Goal: Transaction & Acquisition: Purchase product/service

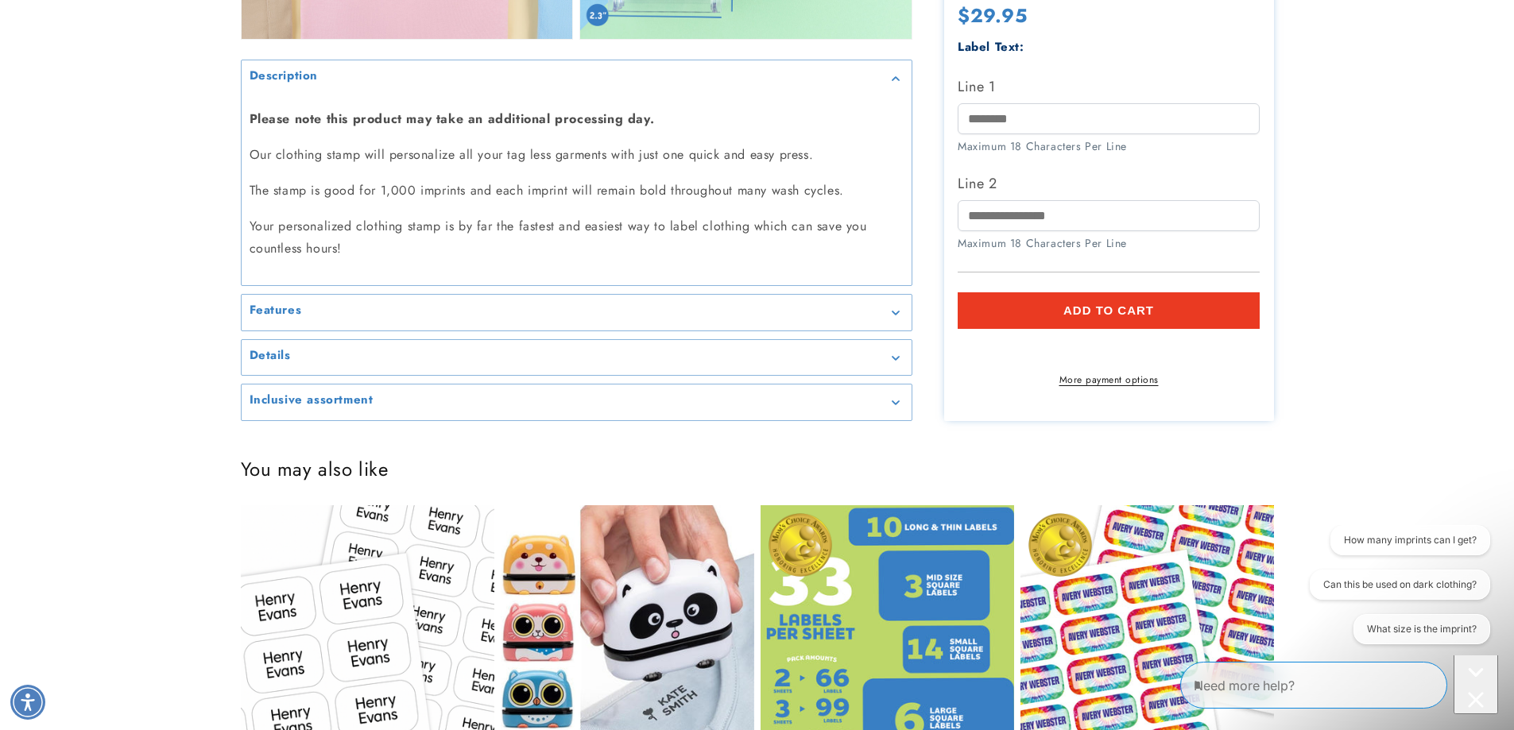
scroll to position [1748, 0]
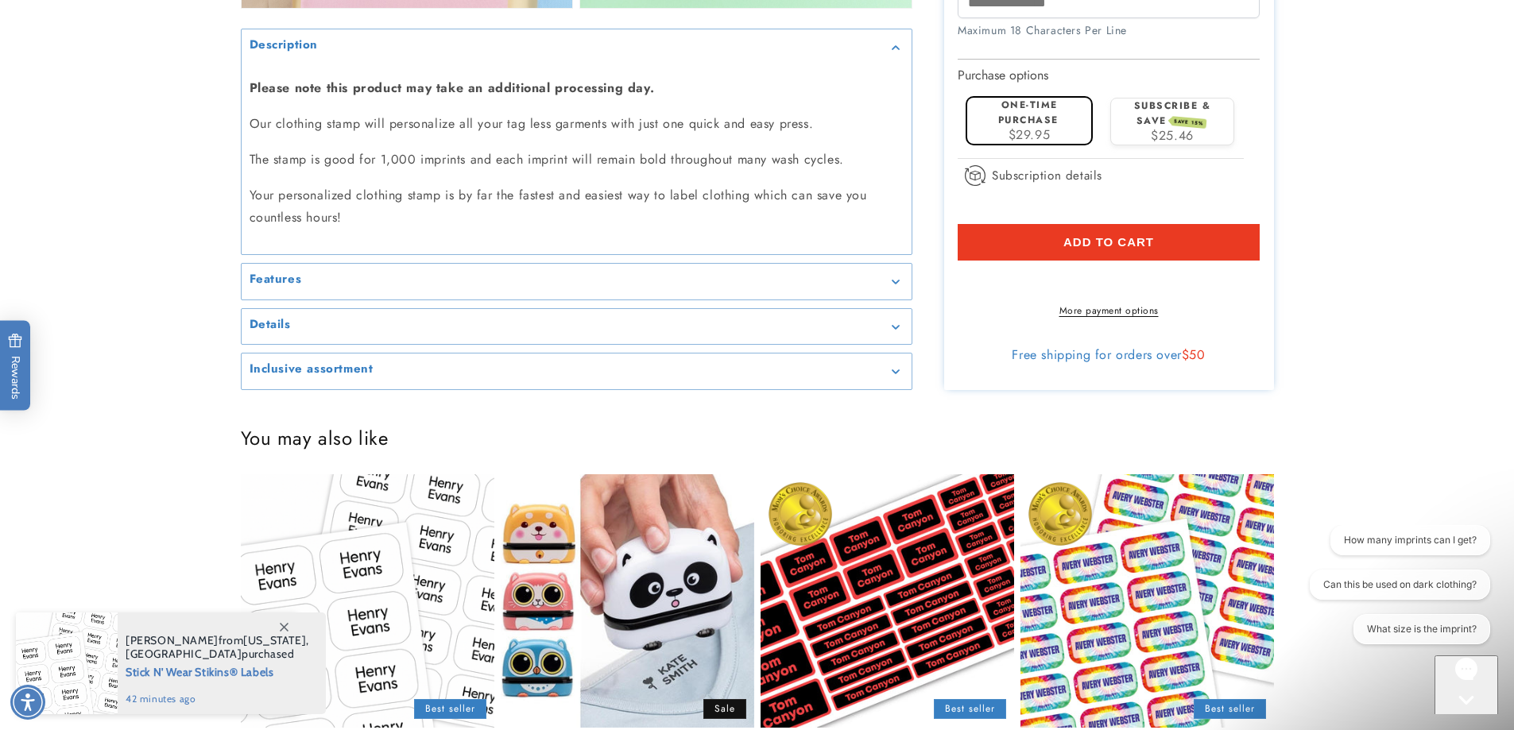
click at [894, 281] on icon "Gallery Viewer" at bounding box center [895, 282] width 8 height 5
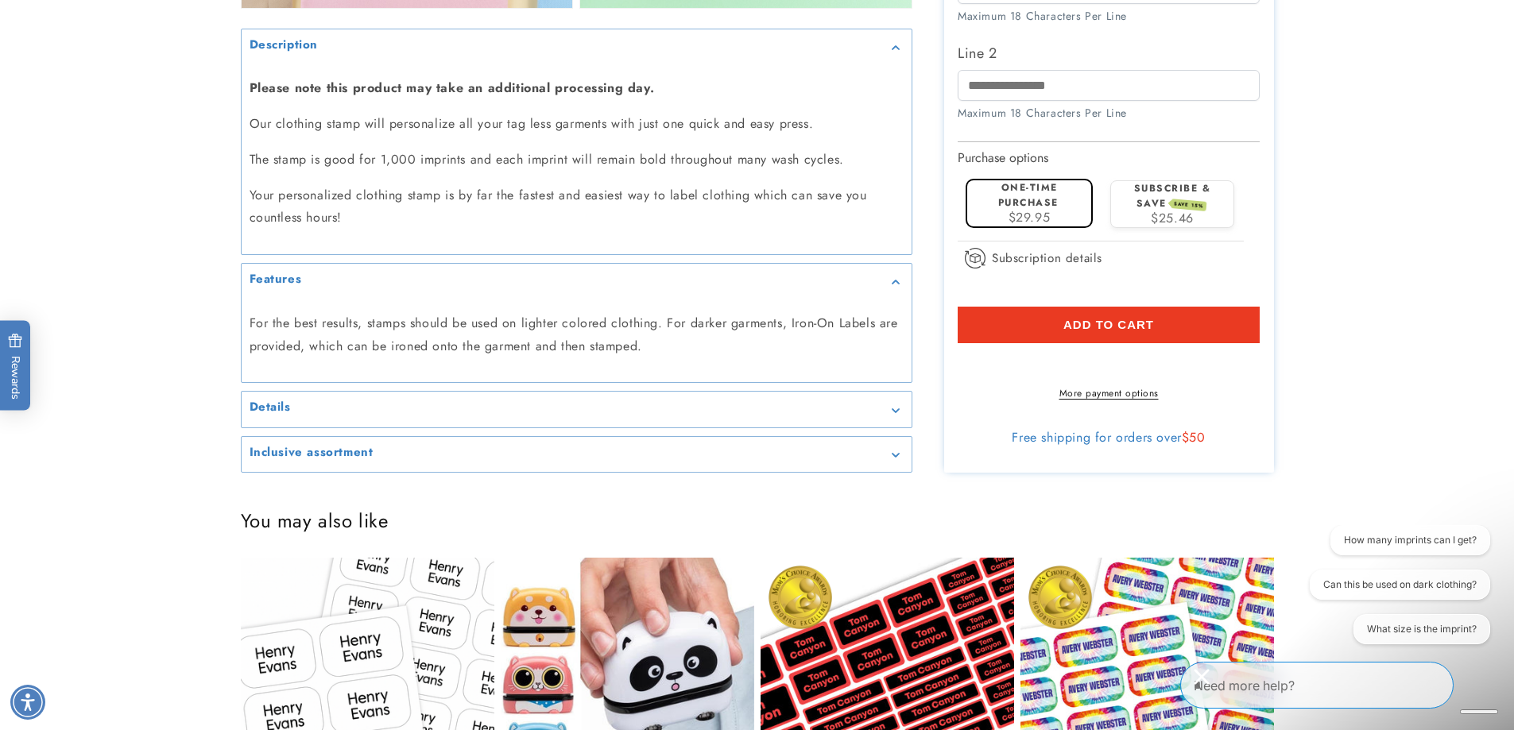
click at [894, 281] on icon "Gallery Viewer" at bounding box center [894, 282] width 7 height 4
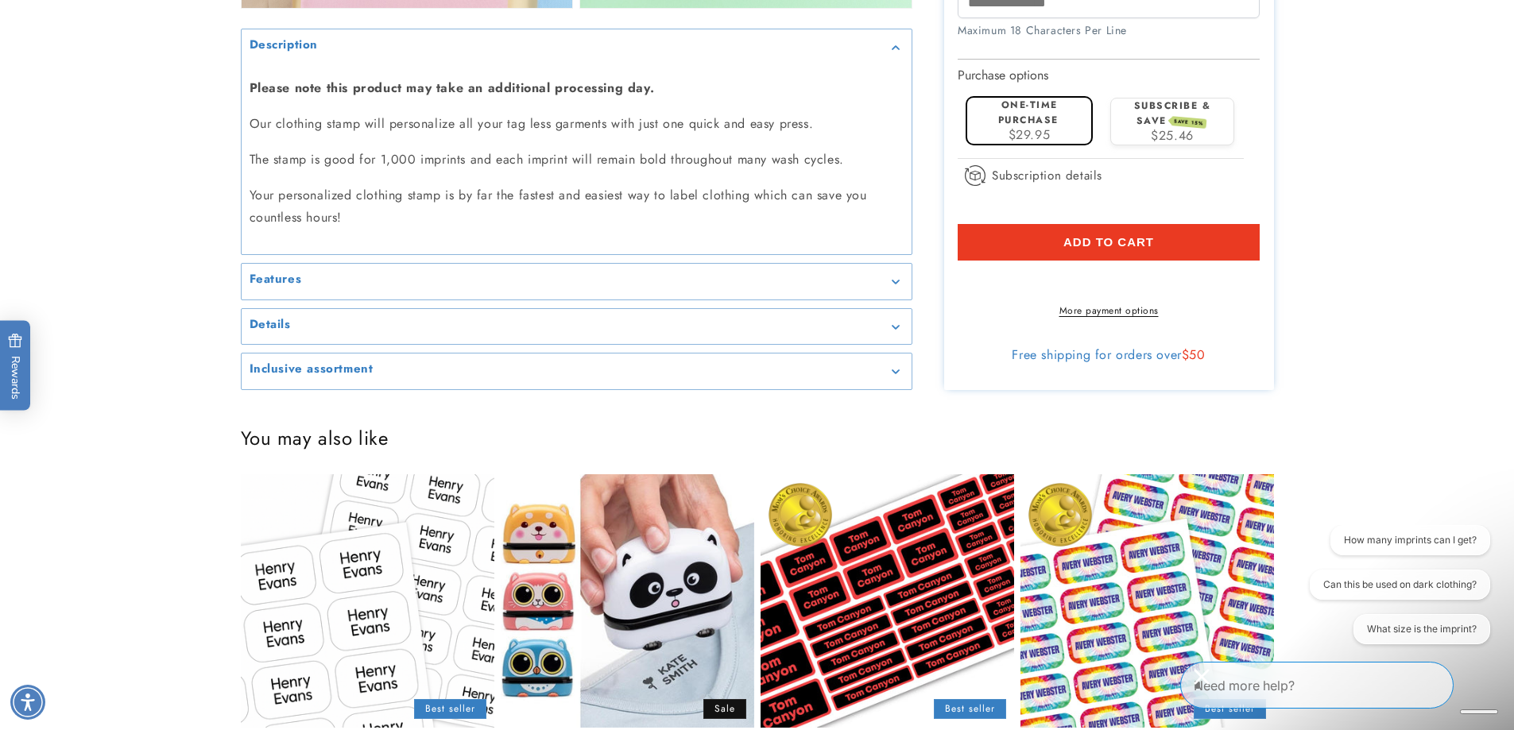
click at [896, 319] on summary "Details" at bounding box center [577, 327] width 670 height 36
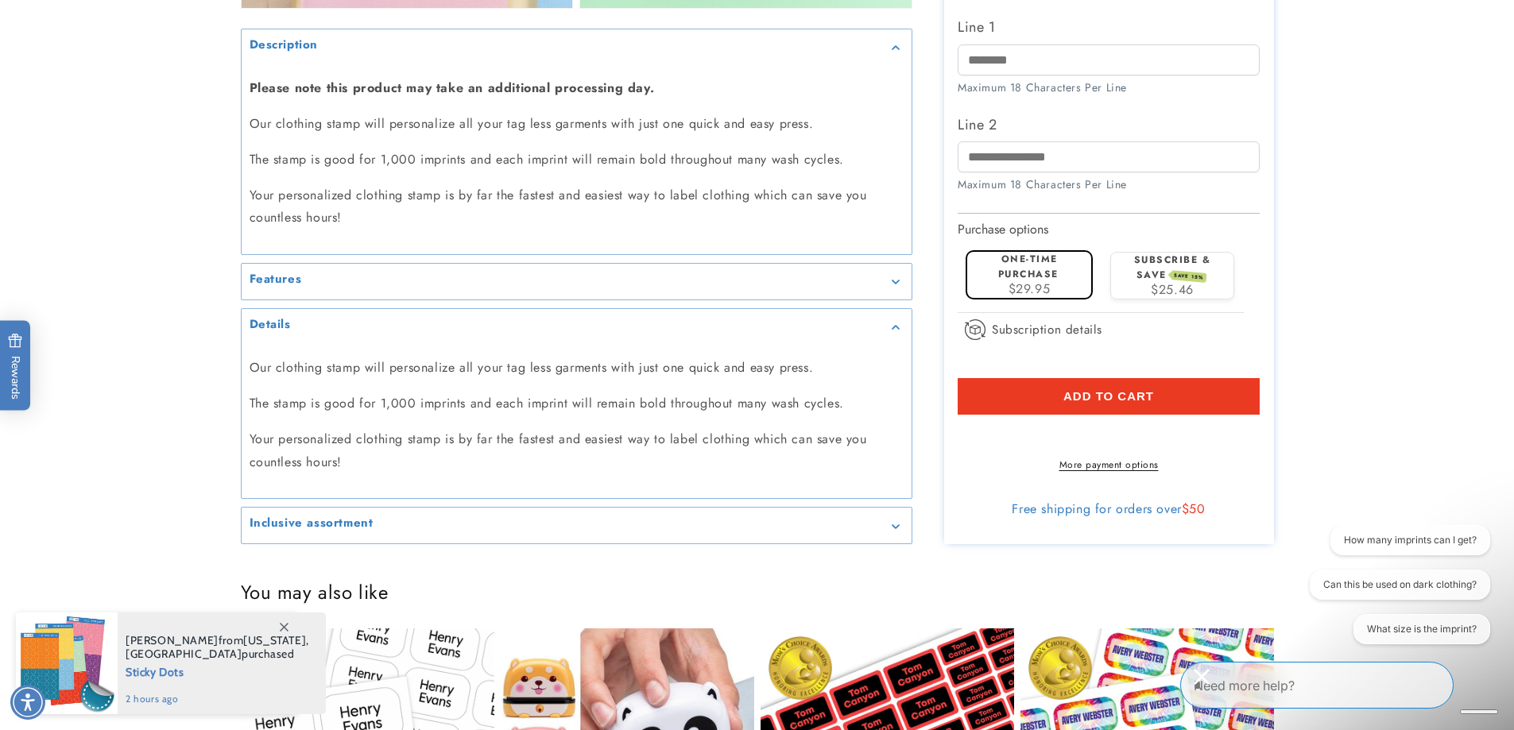
click at [897, 327] on icon "Gallery Viewer" at bounding box center [894, 327] width 7 height 4
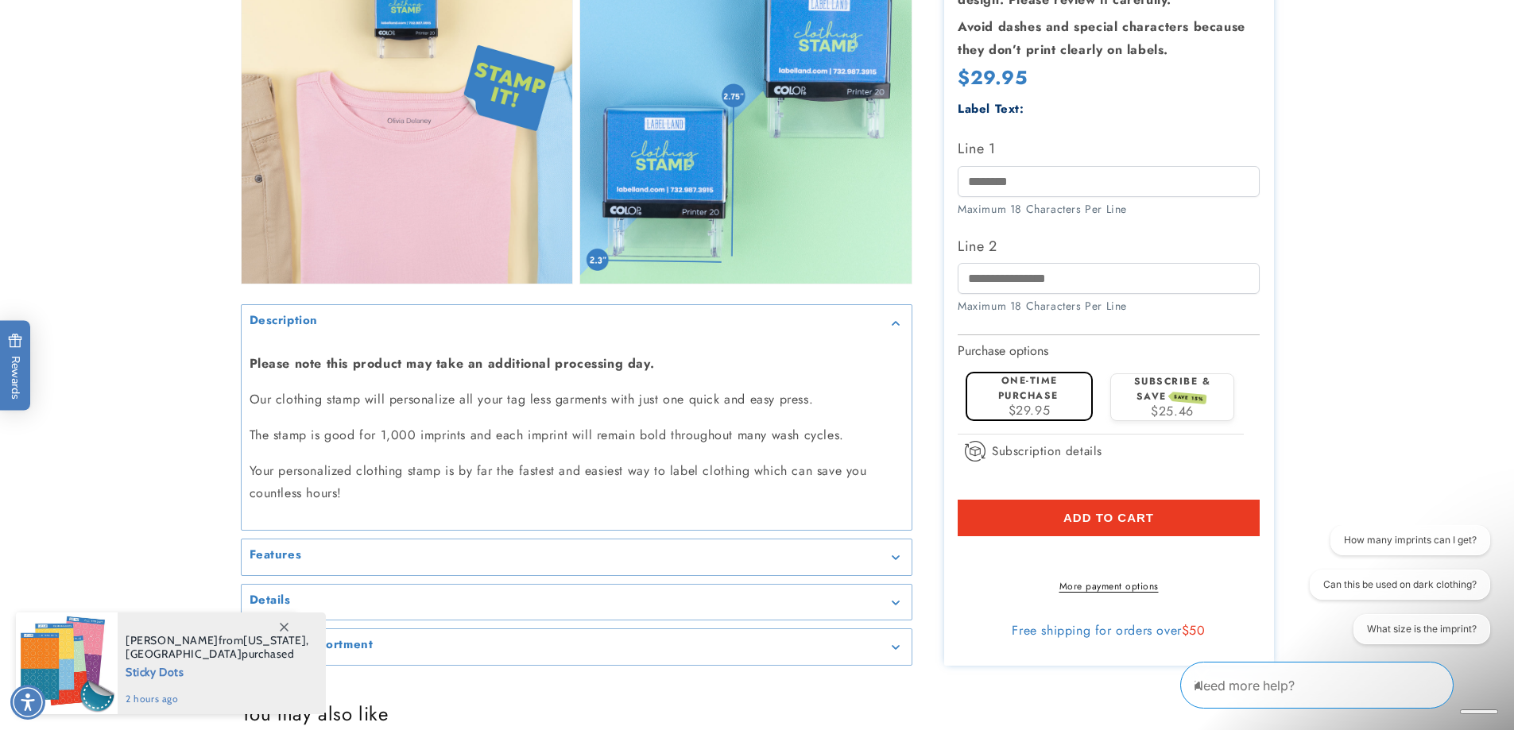
scroll to position [1510, 0]
